Goal: Find contact information: Find contact information

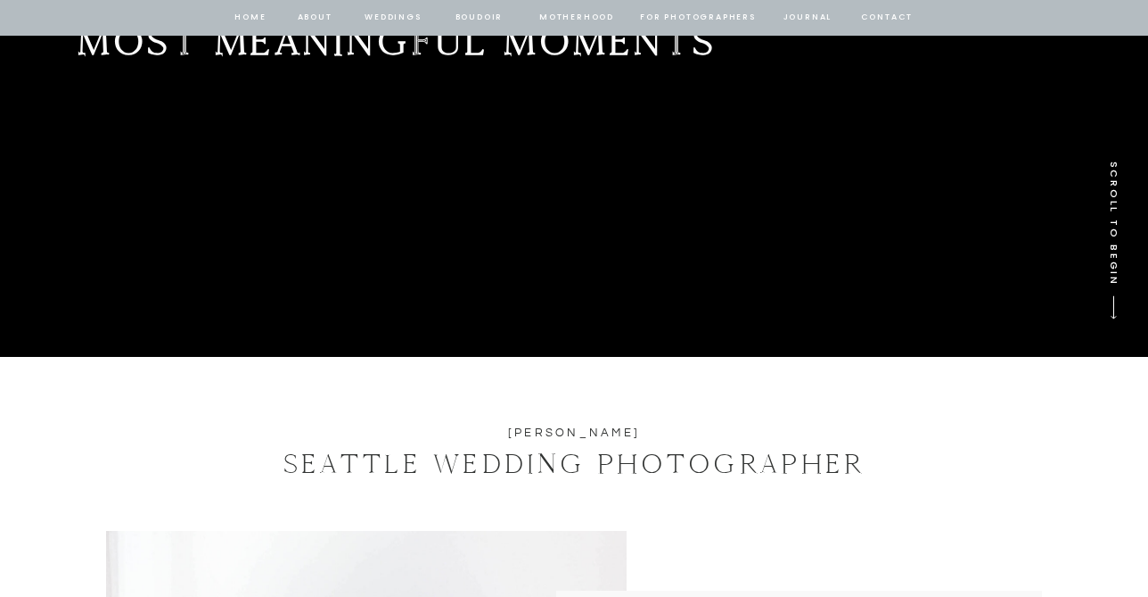
scroll to position [421, 0]
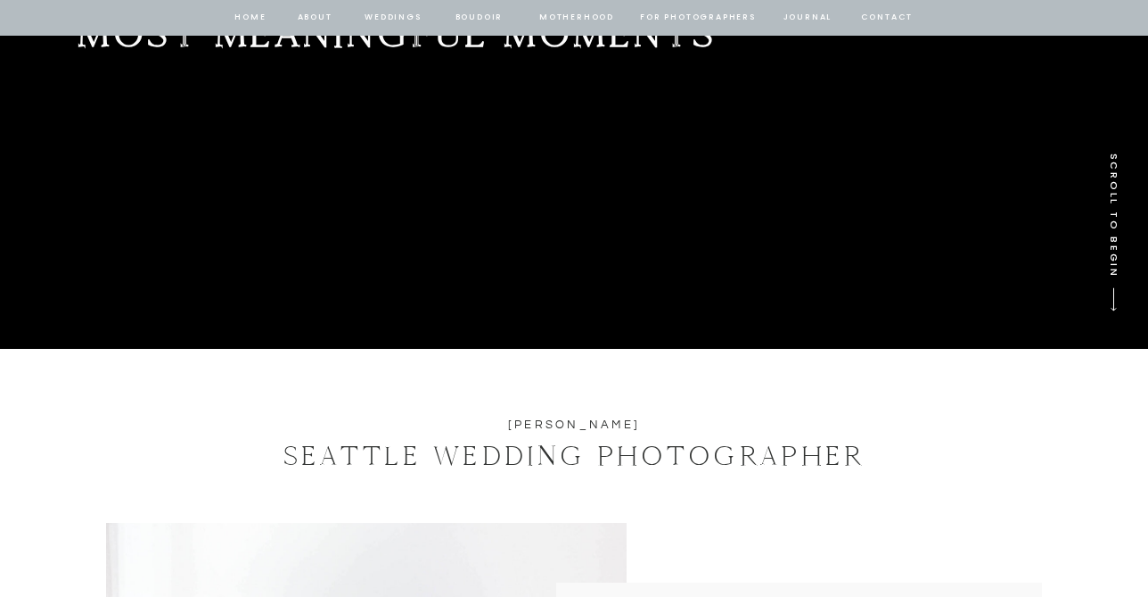
click at [400, 17] on nav "Weddings" at bounding box center [393, 18] width 61 height 16
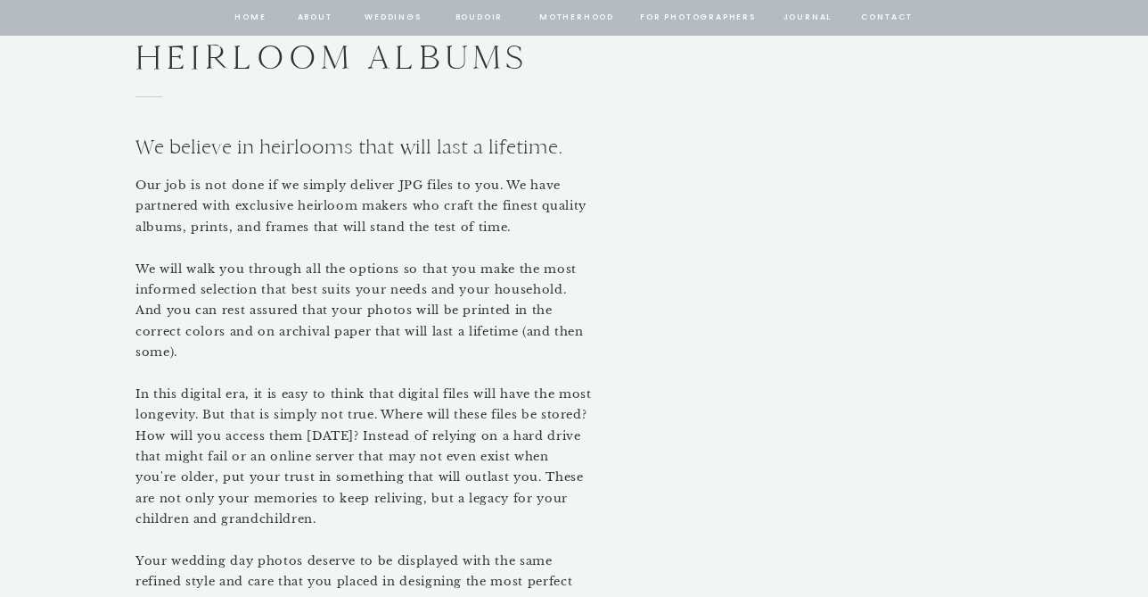
scroll to position [7663, 0]
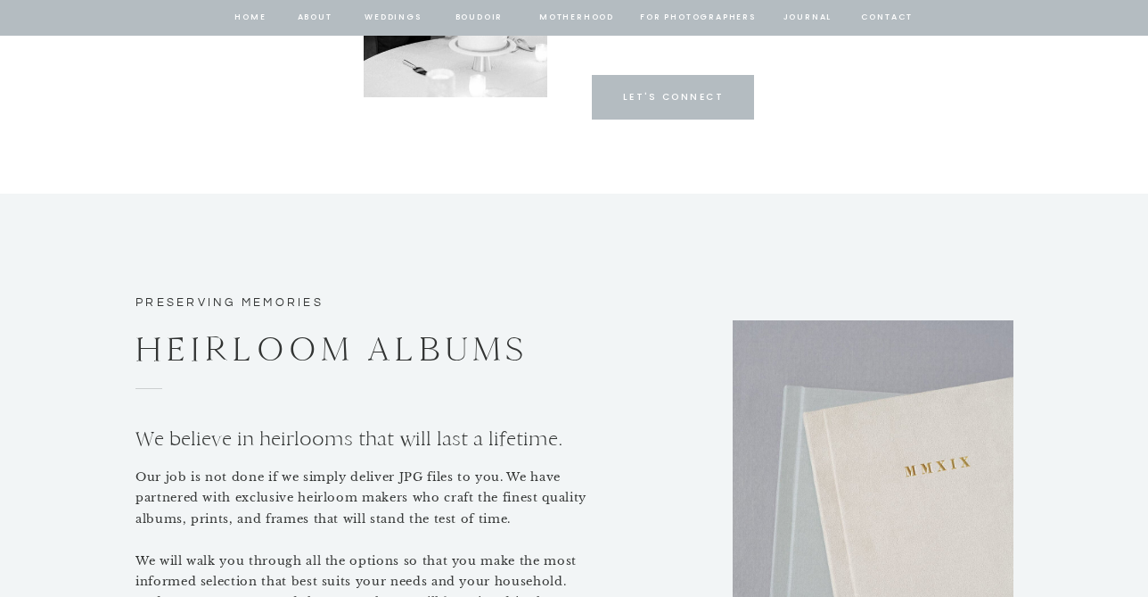
click at [628, 103] on p "Let's Connect" at bounding box center [673, 97] width 163 height 16
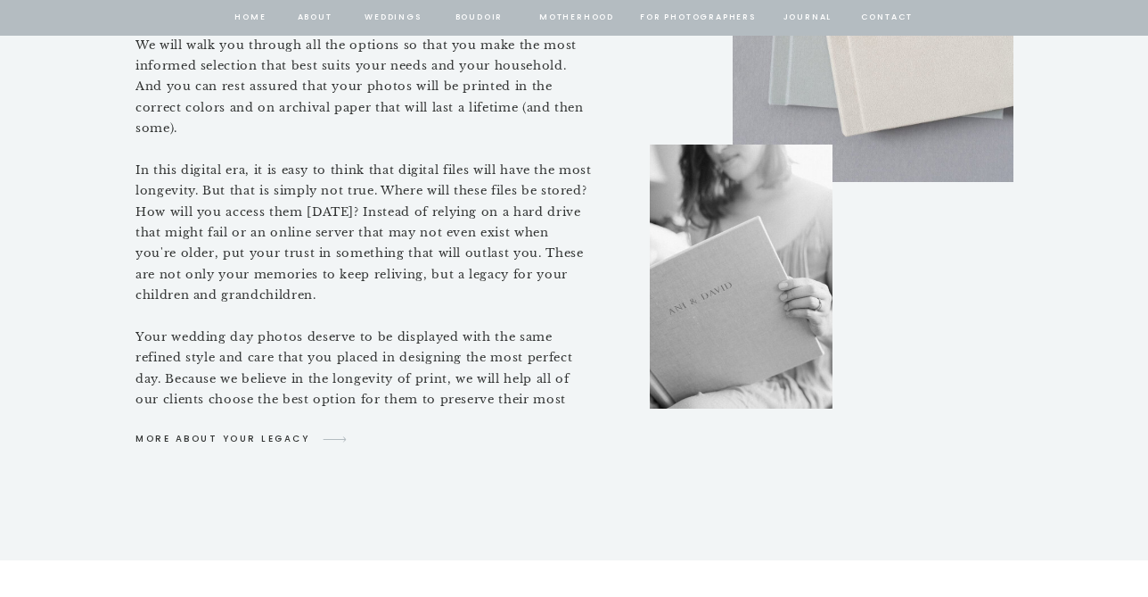
scroll to position [8193, 0]
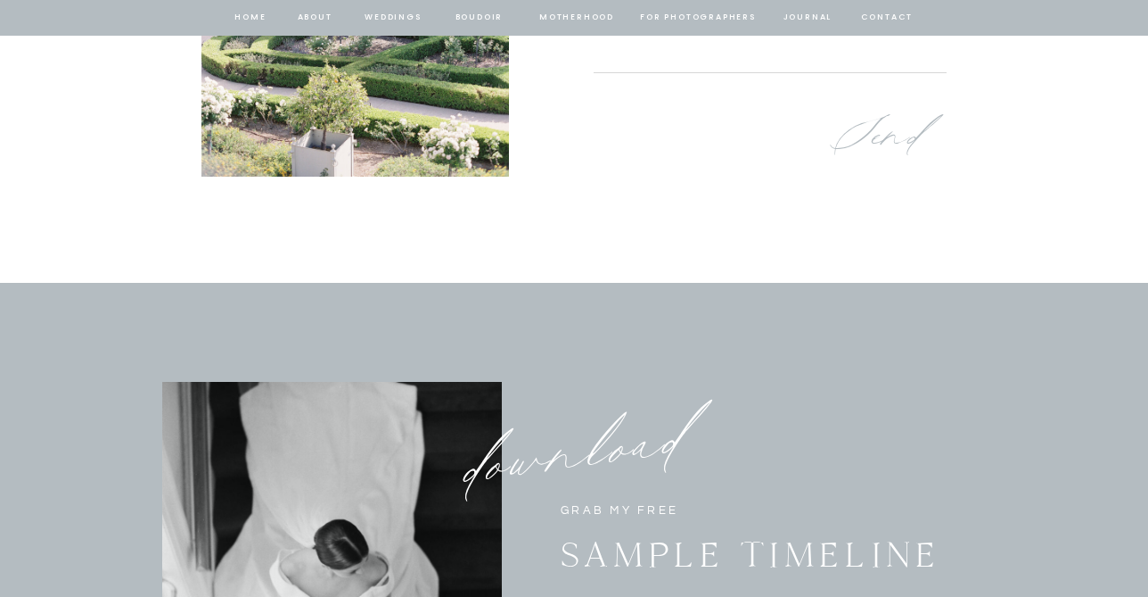
scroll to position [1189, 0]
